Goal: Information Seeking & Learning: Find contact information

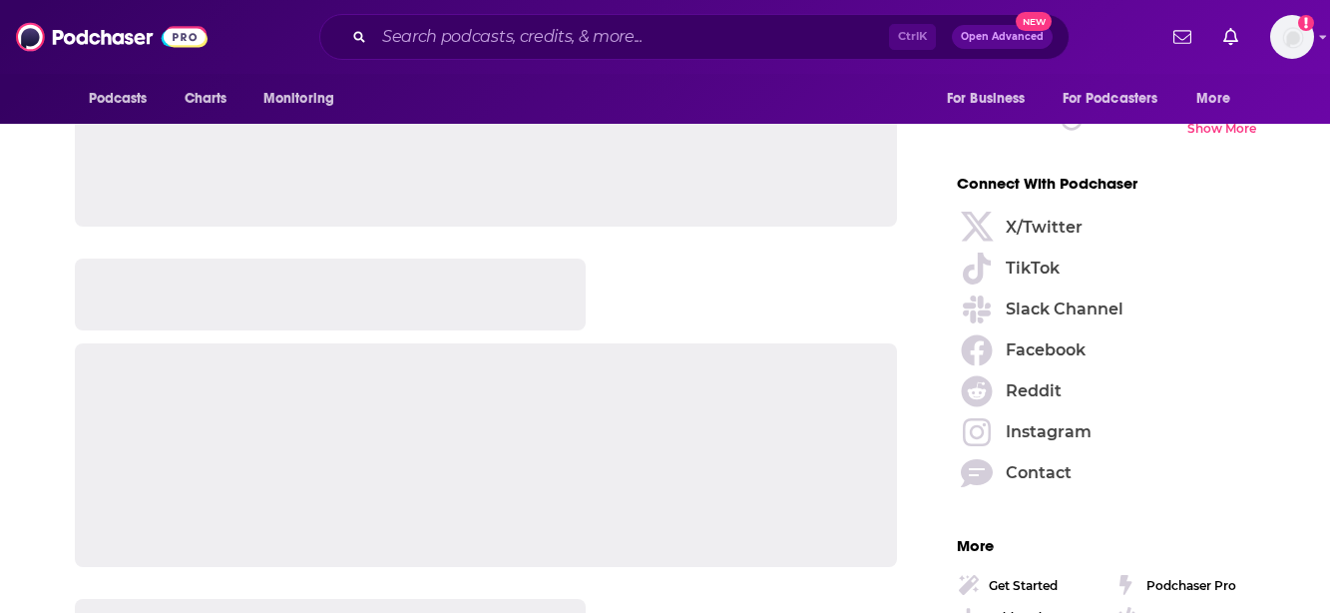
scroll to position [1047, 0]
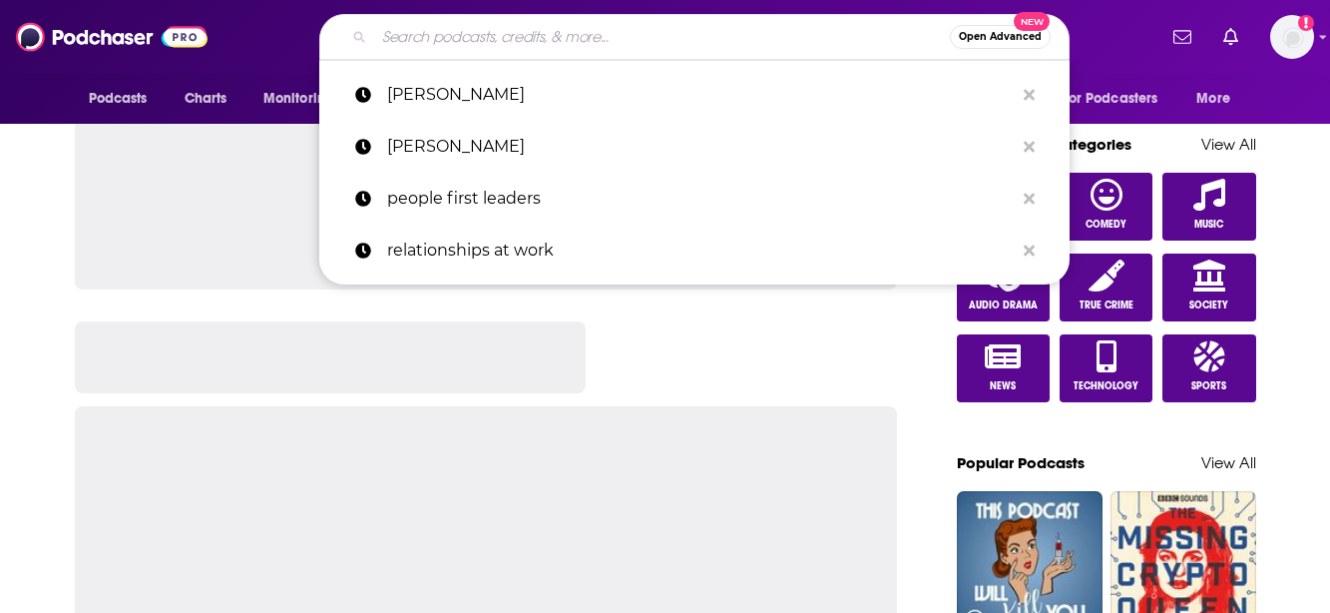
click at [529, 41] on input "Search podcasts, credits, & more..." at bounding box center [662, 37] width 576 height 32
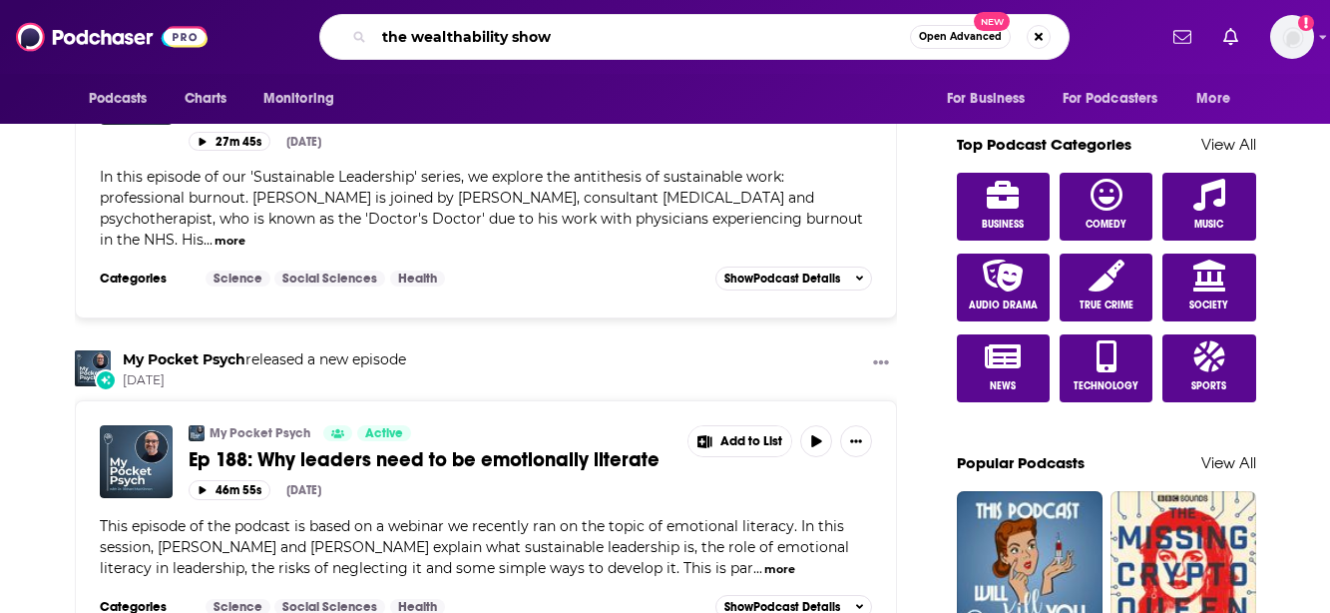
type input "the wealthability show"
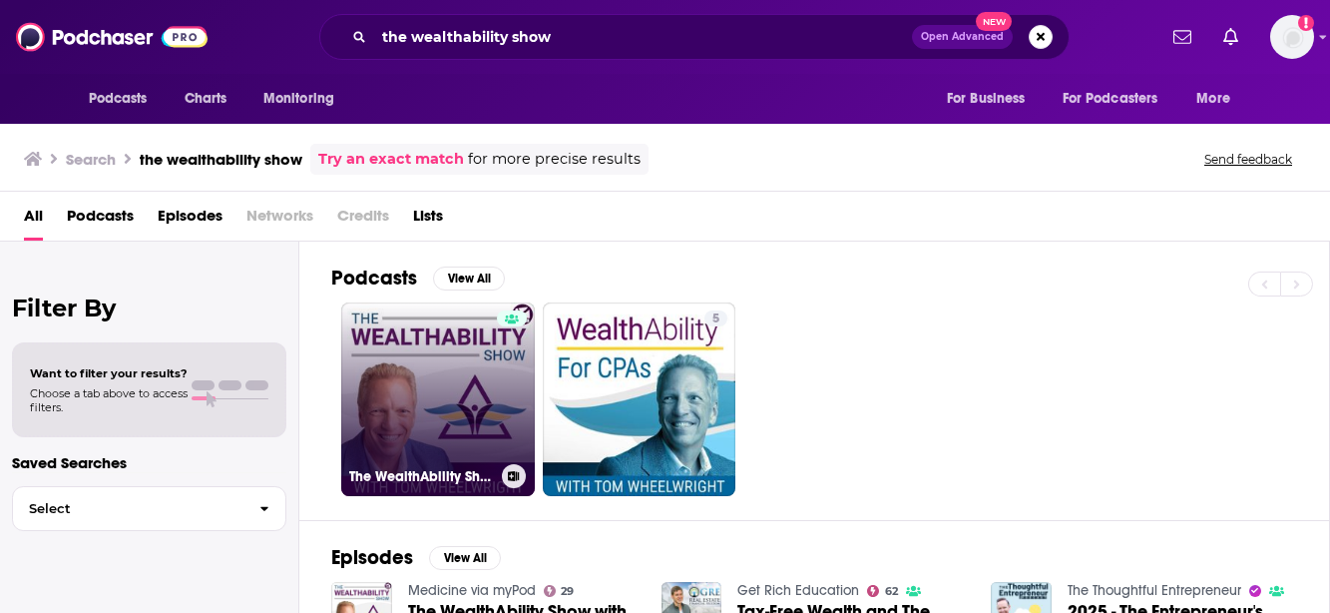
click at [443, 434] on link "The WealthAbility Show with [PERSON_NAME], CPA" at bounding box center [438, 399] width 194 height 194
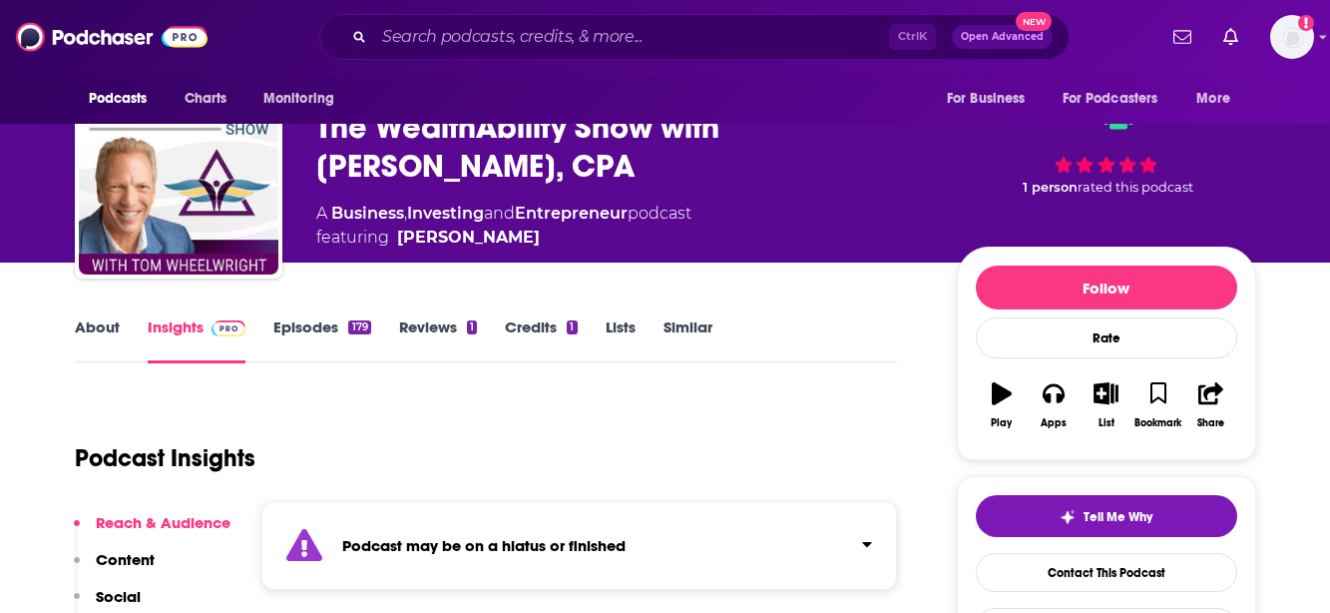
scroll to position [422, 0]
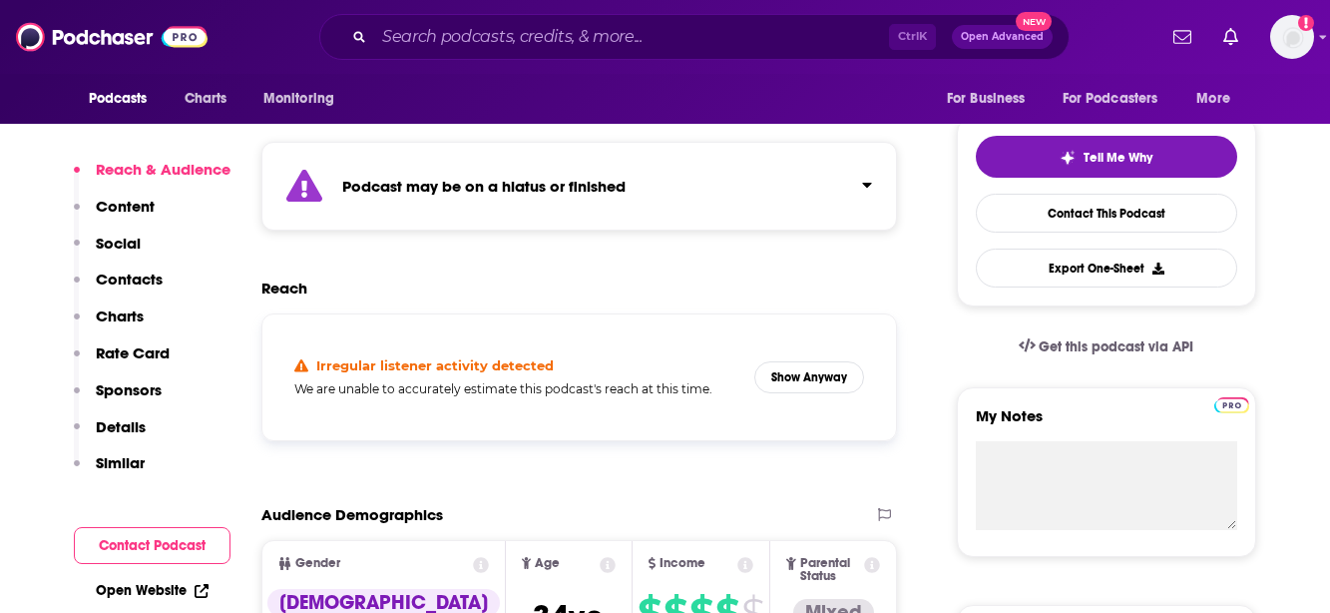
click at [154, 280] on p "Contacts" at bounding box center [129, 278] width 67 height 19
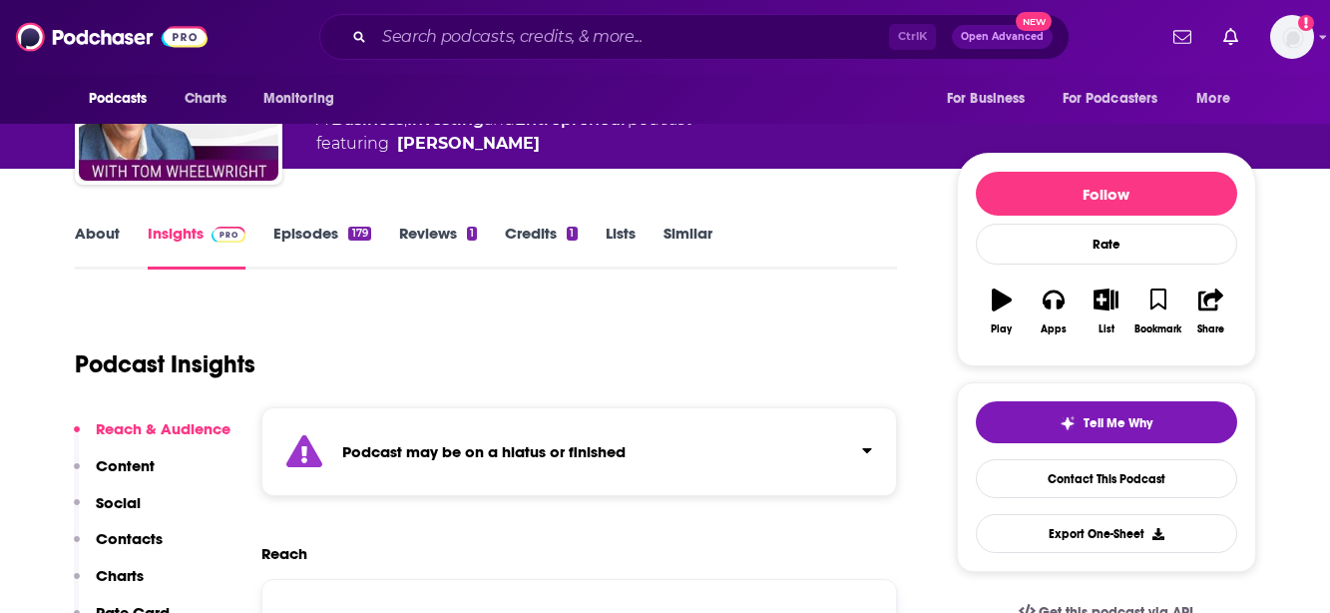
scroll to position [0, 0]
